Goal: Task Accomplishment & Management: Use online tool/utility

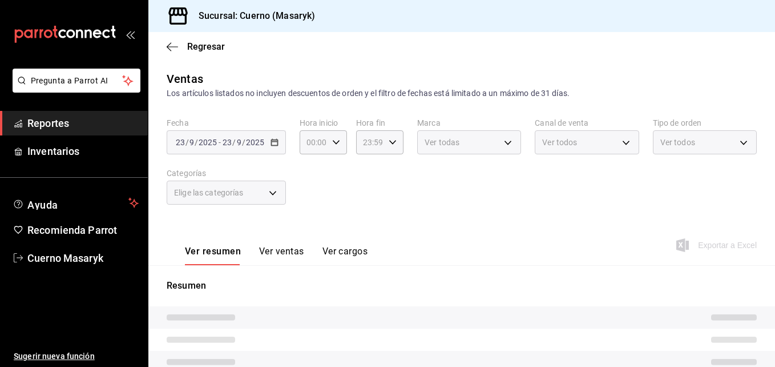
type input "04:00"
type input "05:59"
type input "c67b51a2-384c-483e-a5be-40afd3eac247,ec1a4520-4a99-4810-921e-4abf40ebc8c6,cd2d5…"
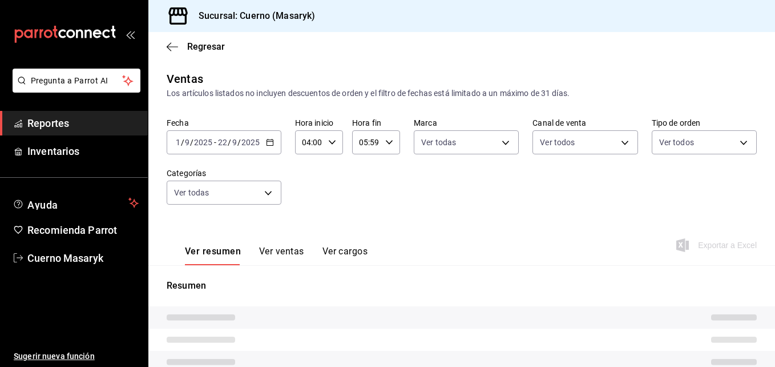
type input "4ea0d660-02b3-4785-bb88-48b5ef6e196c"
type input "PARROT,UBER_EATS,RAPPI,DIDI_FOOD,ONLINE"
type input "d8208262-291b-4595-bbfa-ed1e8660efdb,73ecdc8a-b505-4242-b24a-d5f1595b9b0a,EXTER…"
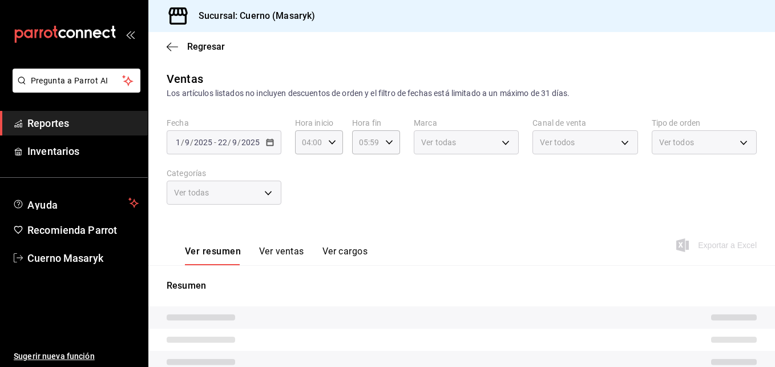
click at [399, 39] on div "Regresar" at bounding box center [461, 46] width 627 height 29
type input "04:00"
type input "05:59"
type input "c67b51a2-384c-483e-a5be-40afd3eac247,ec1a4520-4a99-4810-921e-4abf40ebc8c6,cd2d5…"
type input "4ea0d660-02b3-4785-bb88-48b5ef6e196c"
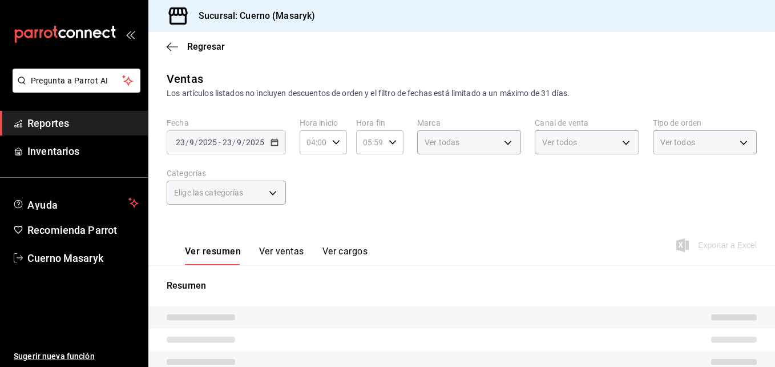
type input "PARROT,UBER_EATS,RAPPI,DIDI_FOOD,ONLINE"
type input "d8208262-291b-4595-bbfa-ed1e8660efdb,73ecdc8a-b505-4242-b24a-d5f1595b9b0a,EXTER…"
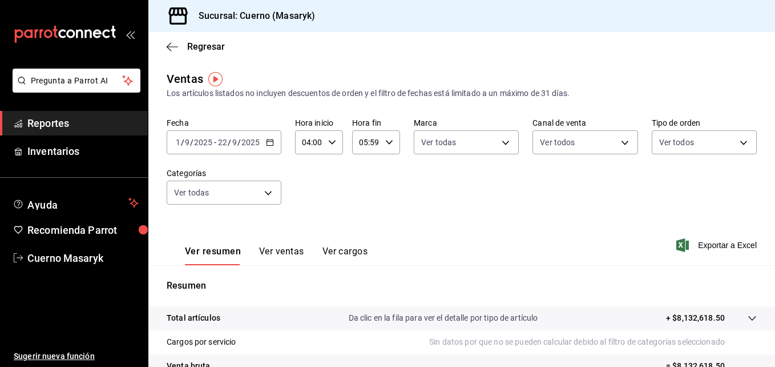
click at [269, 138] on icon "button" at bounding box center [270, 142] width 8 height 8
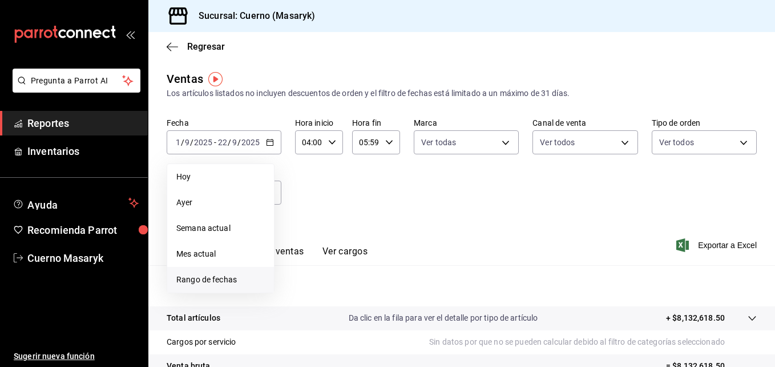
click at [203, 272] on li "Rango de fechas" at bounding box center [220, 280] width 107 height 26
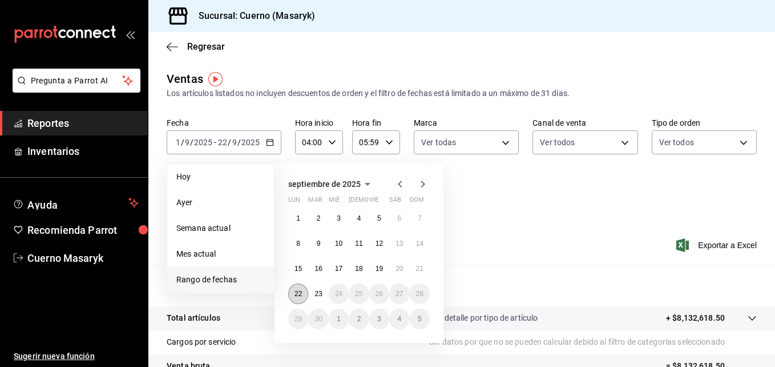
click at [296, 287] on button "22" at bounding box center [298, 293] width 20 height 21
click at [312, 289] on button "23" at bounding box center [318, 293] width 20 height 21
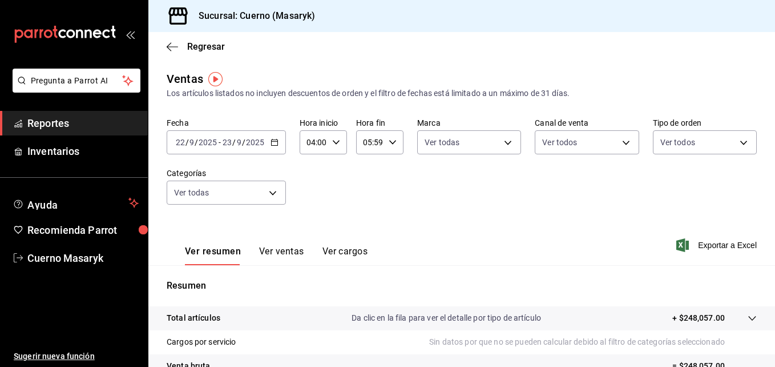
click at [483, 156] on div "Fecha 2025-09-22 22 / 9 / 2025 - 2025-09-23 23 / 9 / 2025 Hora inicio 04:00 Hor…" at bounding box center [462, 168] width 590 height 100
click at [492, 144] on body "Pregunta a Parrot AI Reportes Inventarios Ayuda Recomienda Parrot Cuerno Masary…" at bounding box center [387, 183] width 775 height 367
click at [561, 149] on div at bounding box center [387, 183] width 775 height 367
click at [574, 143] on body "Pregunta a Parrot AI Reportes Inventarios Ayuda Recomienda Parrot Cuerno Masary…" at bounding box center [387, 183] width 775 height 367
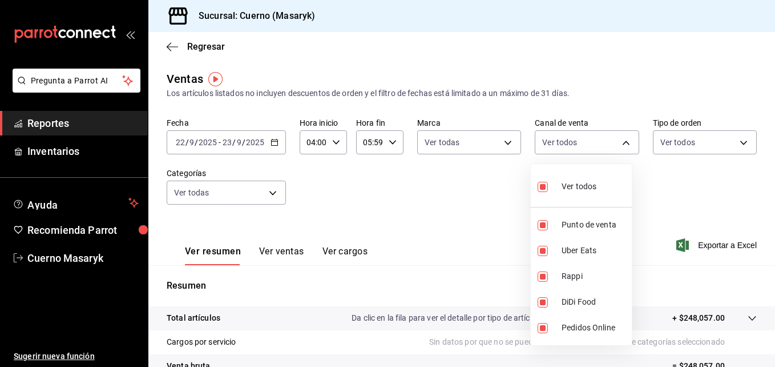
click at [686, 141] on div at bounding box center [387, 183] width 775 height 367
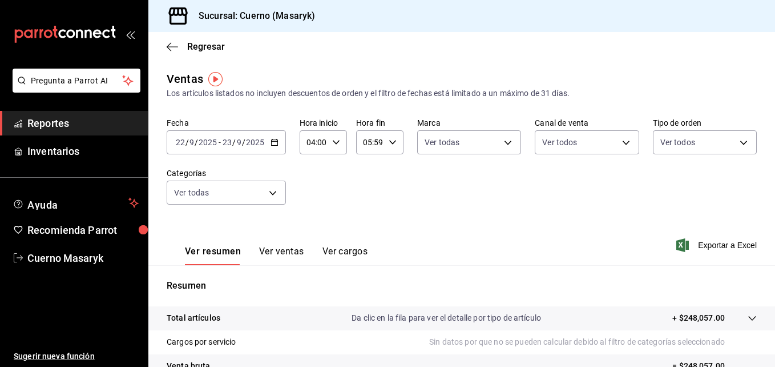
click at [686, 141] on body "Pregunta a Parrot AI Reportes Inventarios Ayuda Recomienda Parrot Cuerno Masary…" at bounding box center [387, 183] width 775 height 367
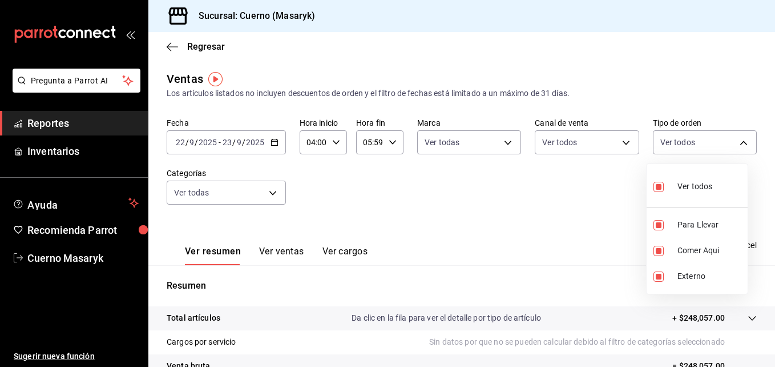
click at [264, 195] on div at bounding box center [387, 183] width 775 height 367
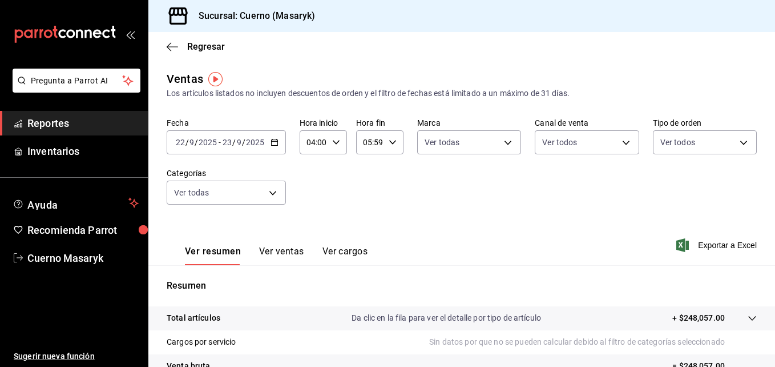
click at [264, 195] on body "Pregunta a Parrot AI Reportes Inventarios Ayuda Recomienda Parrot Cuerno Masary…" at bounding box center [387, 183] width 775 height 367
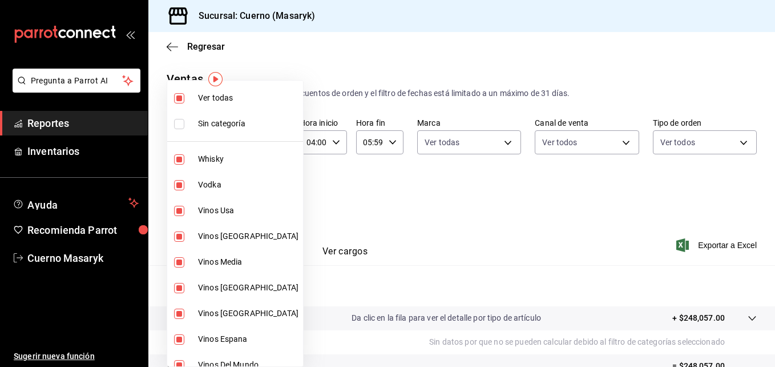
click at [518, 192] on div at bounding box center [387, 183] width 775 height 367
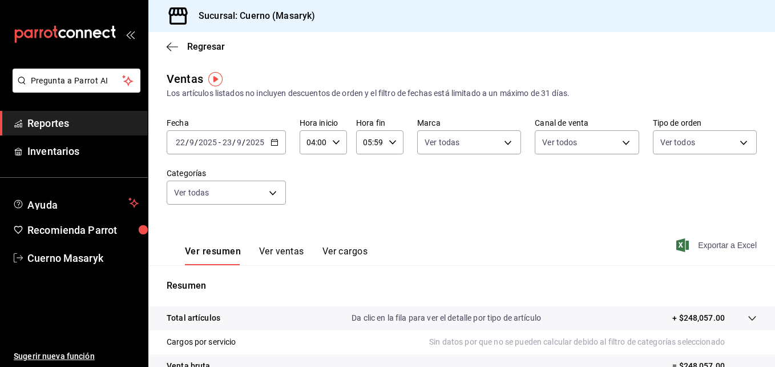
click at [731, 247] on span "Exportar a Excel" at bounding box center [718, 245] width 78 height 14
